Goal: Task Accomplishment & Management: Manage account settings

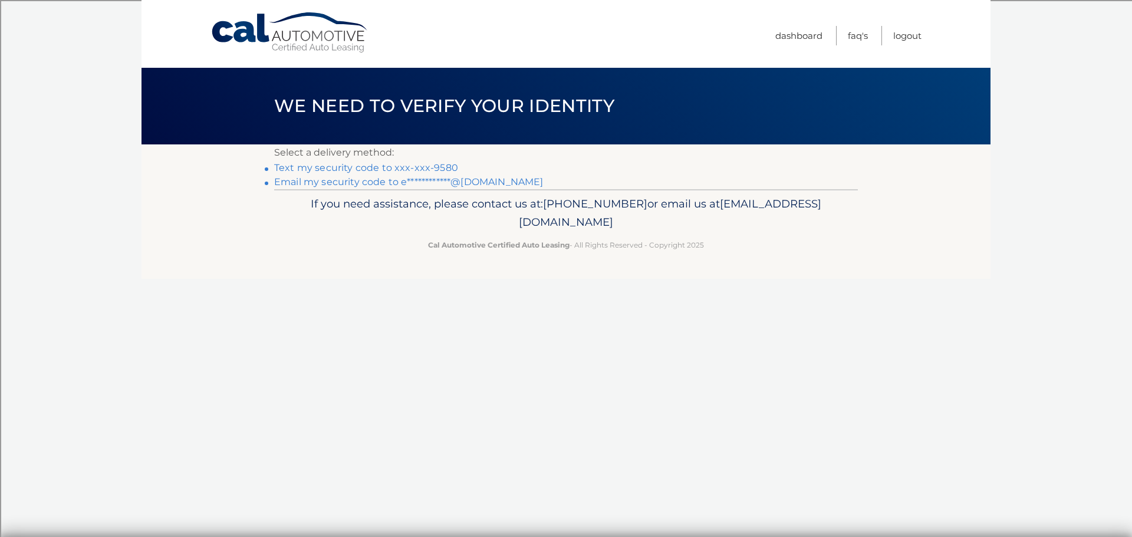
click at [434, 167] on link "Text my security code to xxx-xxx-9580" at bounding box center [366, 167] width 184 height 11
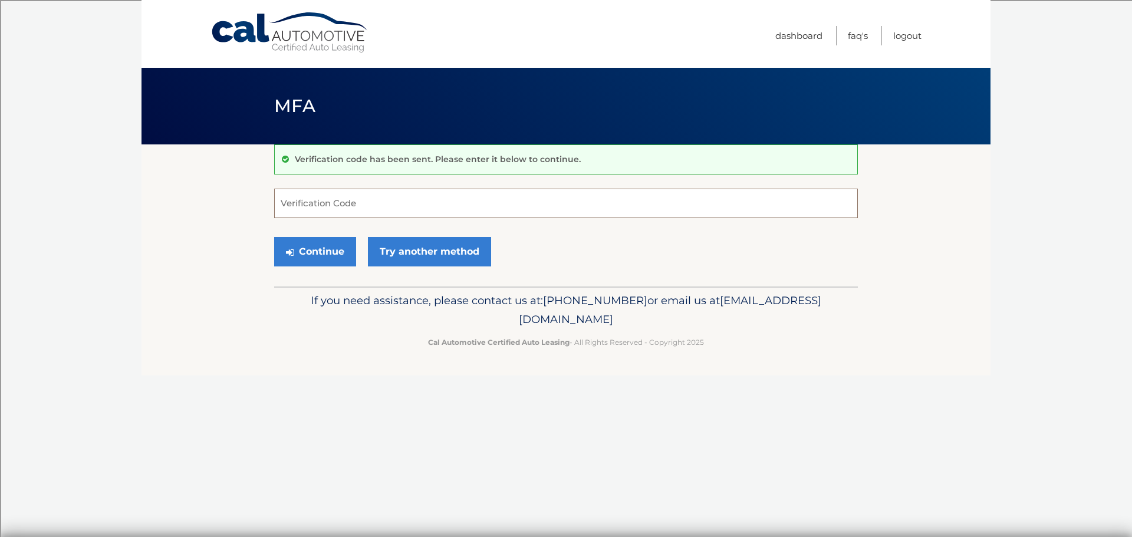
click at [350, 208] on input "Verification Code" at bounding box center [566, 203] width 584 height 29
type input "702216"
click at [335, 262] on button "Continue" at bounding box center [315, 251] width 82 height 29
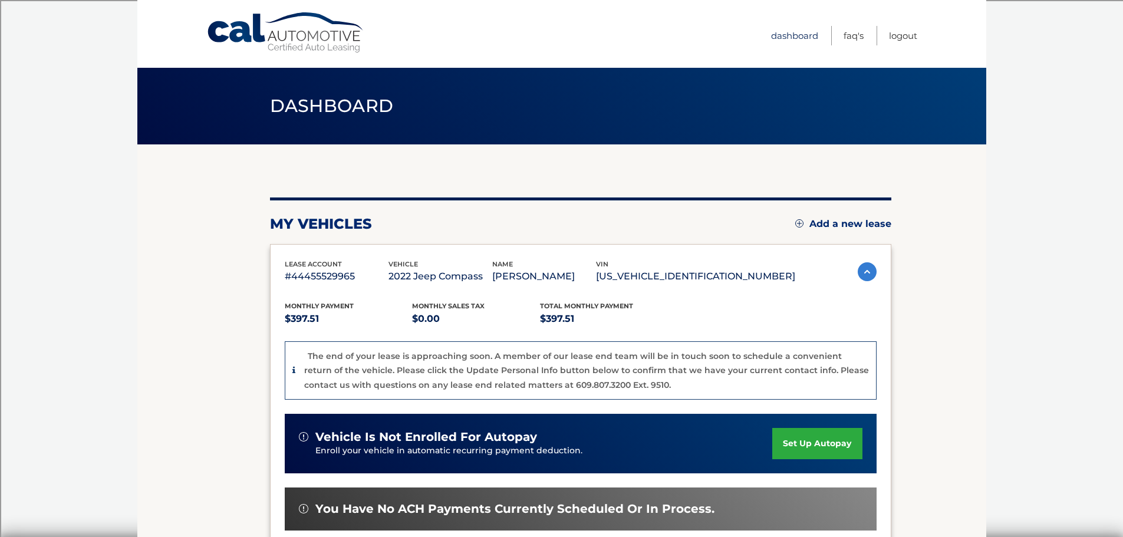
click at [802, 34] on link "Dashboard" at bounding box center [794, 35] width 47 height 19
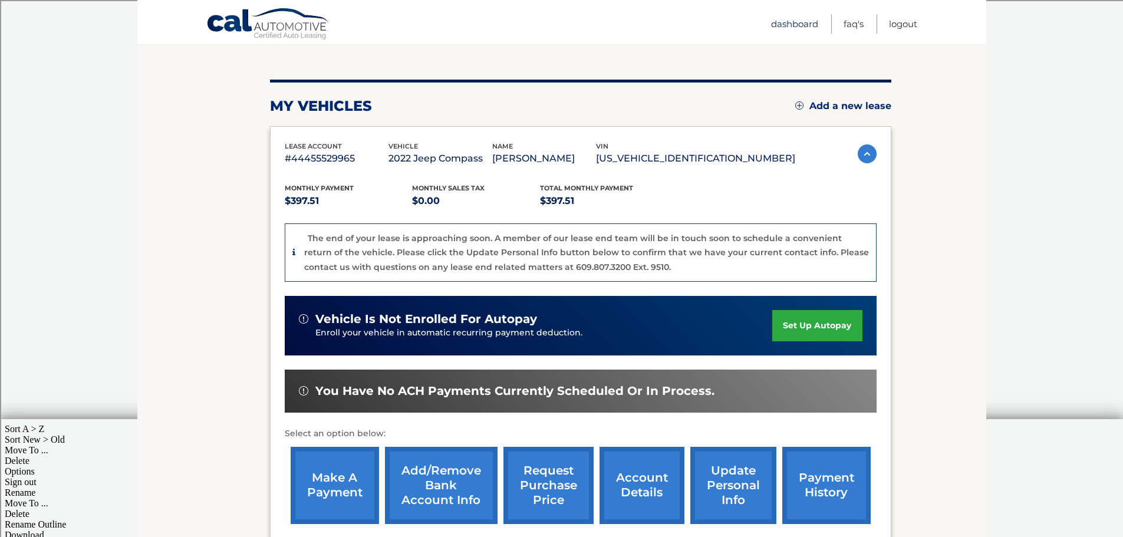
scroll to position [251, 0]
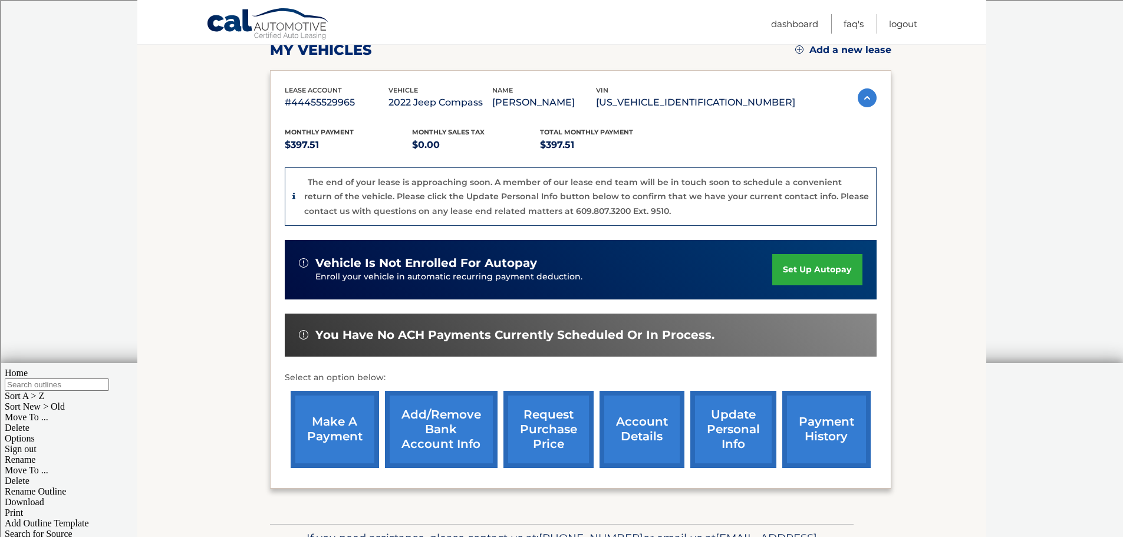
scroll to position [251, 0]
